Goal: Download file/media

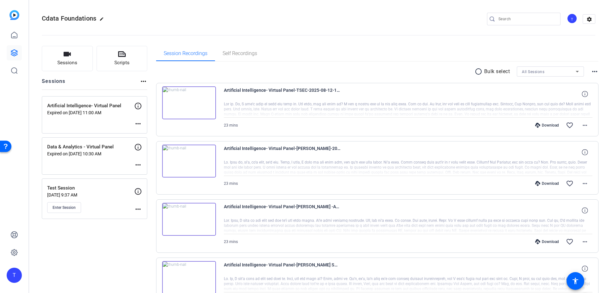
scroll to position [195, 0]
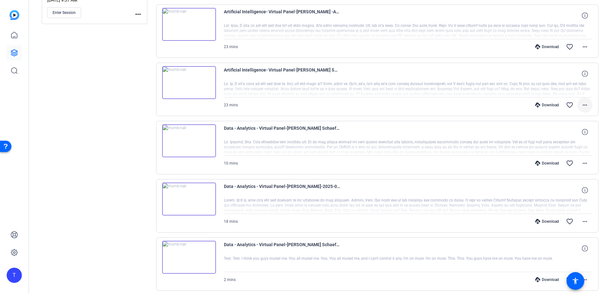
click at [581, 101] on span at bounding box center [585, 105] width 15 height 15
click at [569, 135] on span "Download MP4" at bounding box center [569, 135] width 38 height 8
click at [585, 161] on mat-icon "more_horiz" at bounding box center [585, 164] width 8 height 8
click at [564, 190] on span "Download MP4" at bounding box center [569, 193] width 38 height 8
click at [584, 224] on mat-icon "more_horiz" at bounding box center [585, 222] width 8 height 8
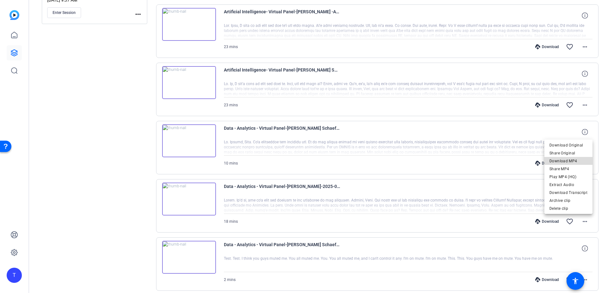
click at [574, 159] on span "Download MP4" at bounding box center [569, 161] width 38 height 8
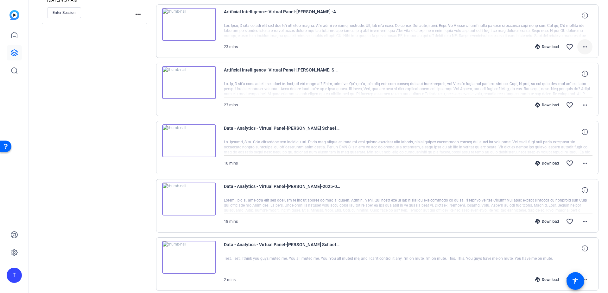
click at [584, 45] on mat-icon "more_horiz" at bounding box center [585, 47] width 8 height 8
click at [568, 73] on span "Download MP4" at bounding box center [569, 76] width 38 height 8
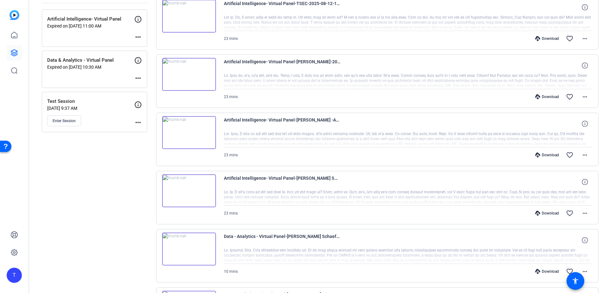
scroll to position [83, 0]
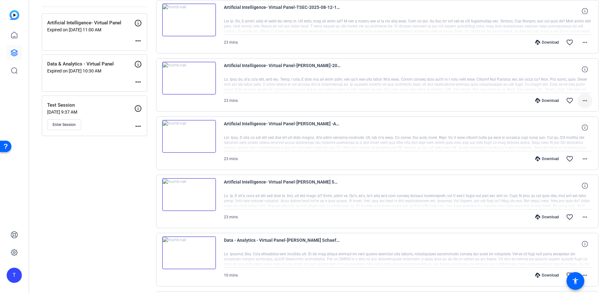
click at [586, 98] on mat-icon "more_horiz" at bounding box center [585, 101] width 8 height 8
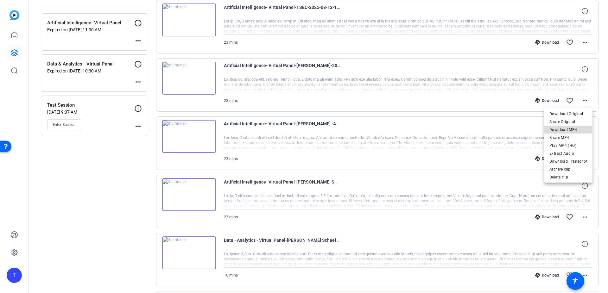
click at [565, 127] on span "Download MP4" at bounding box center [569, 130] width 38 height 8
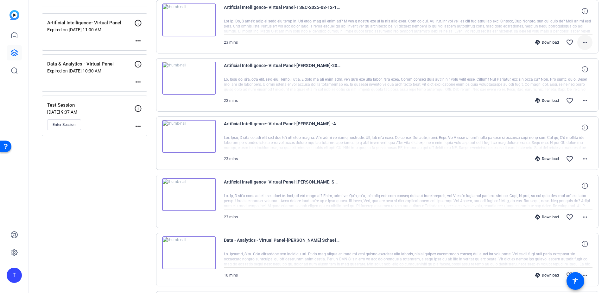
click at [586, 40] on mat-icon "more_horiz" at bounding box center [585, 43] width 8 height 8
click at [567, 71] on span "Download MP4" at bounding box center [569, 72] width 38 height 8
click at [578, 35] on button "more_horiz" at bounding box center [585, 42] width 15 height 15
